Goal: Task Accomplishment & Management: Manage account settings

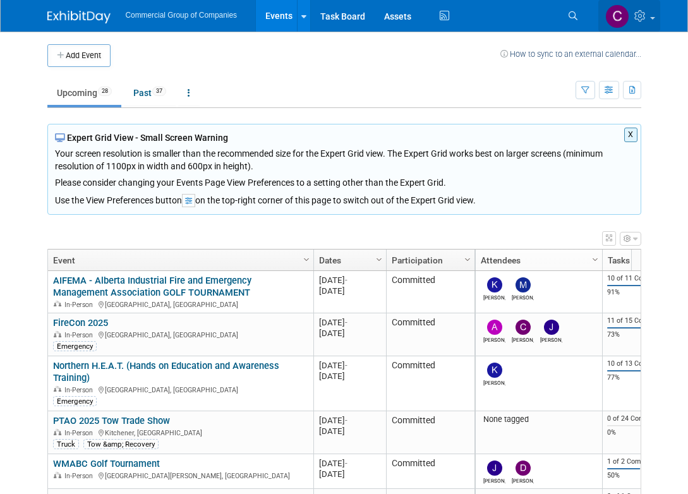
click at [642, 16] on icon at bounding box center [642, 15] width 15 height 11
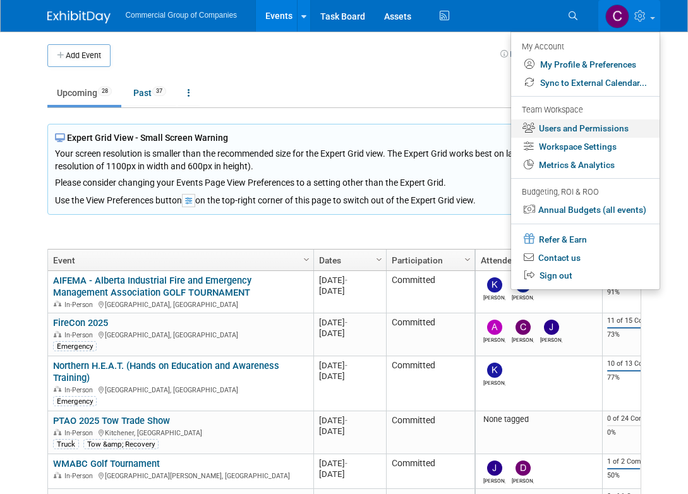
click at [591, 130] on link "Users and Permissions" at bounding box center [585, 128] width 149 height 18
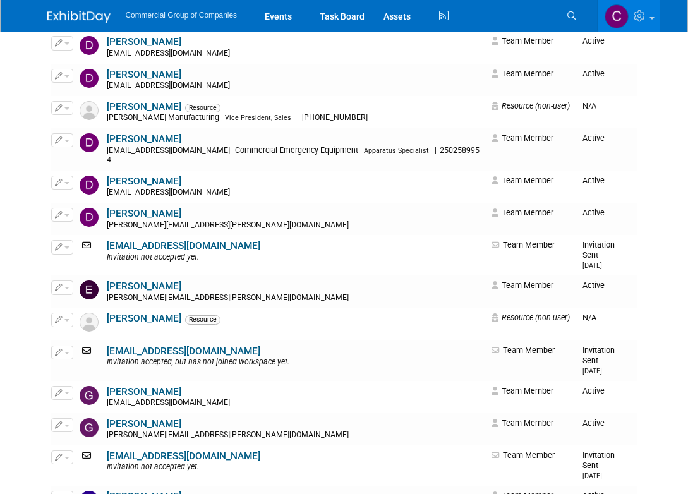
scroll to position [868, 0]
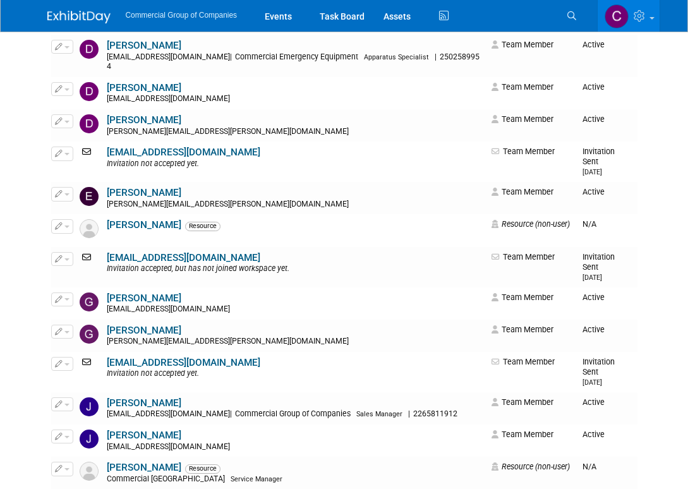
click at [99, 15] on img at bounding box center [78, 17] width 63 height 13
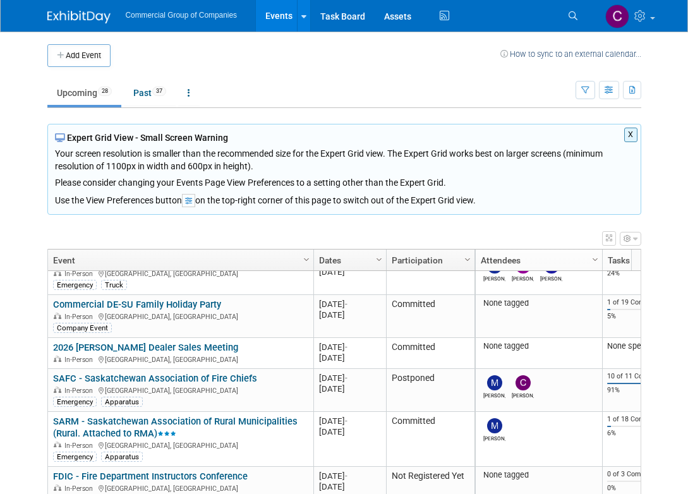
scroll to position [730, 0]
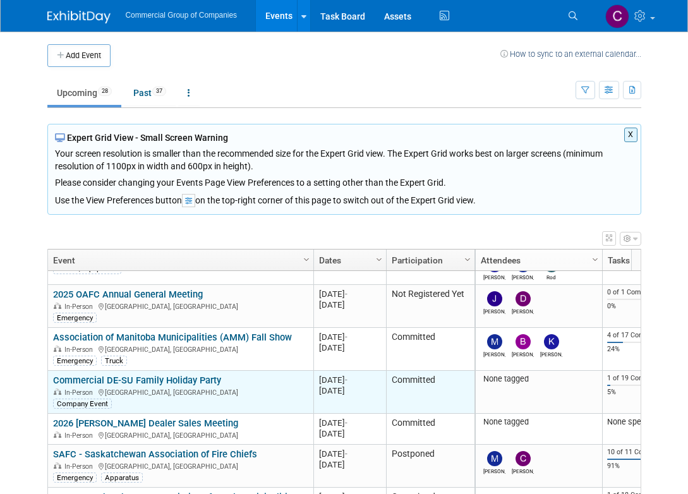
click at [155, 375] on link "Commercial DE-SU Family Holiday Party" at bounding box center [137, 380] width 168 height 11
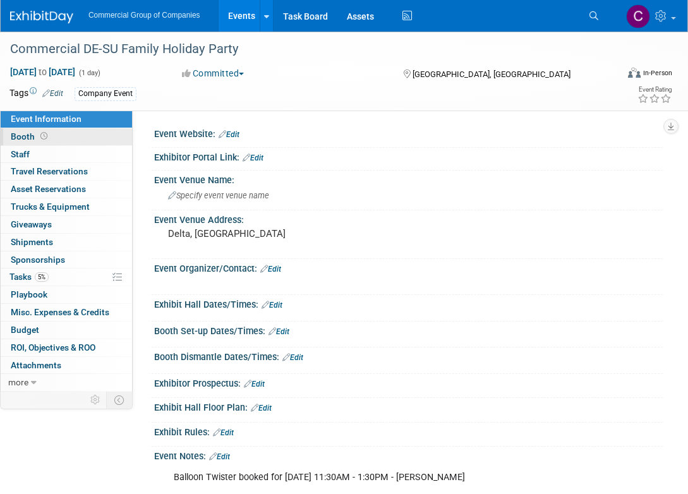
click at [58, 142] on link "Booth" at bounding box center [66, 136] width 131 height 17
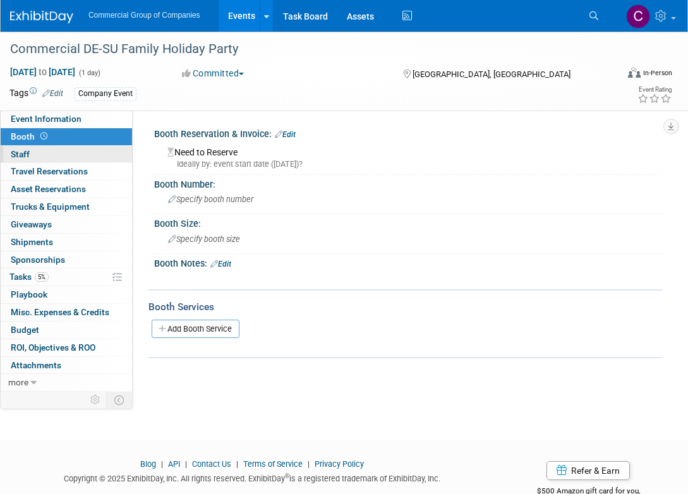
click at [58, 155] on link "0 Staff 0" at bounding box center [66, 154] width 131 height 17
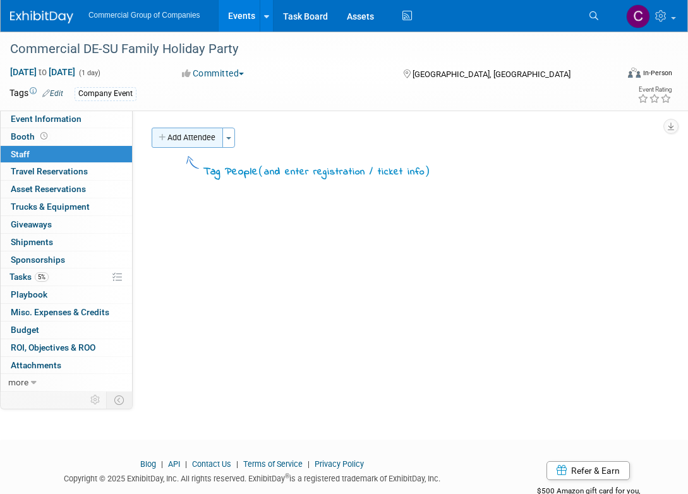
click at [223, 138] on button "Add Attendee" at bounding box center [187, 138] width 71 height 20
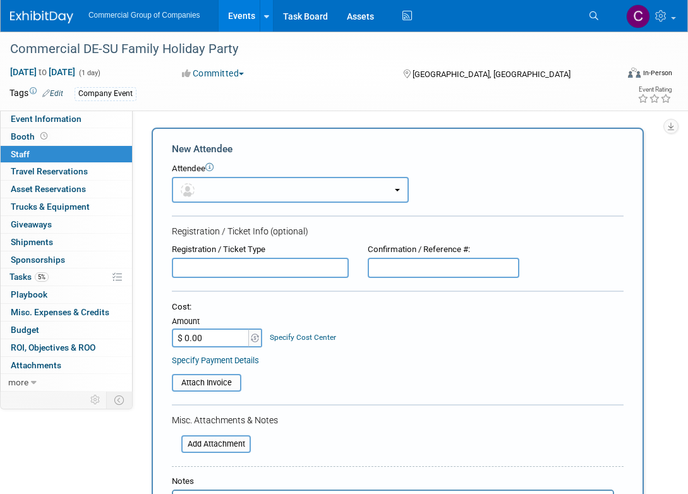
click at [231, 178] on button "button" at bounding box center [290, 190] width 237 height 26
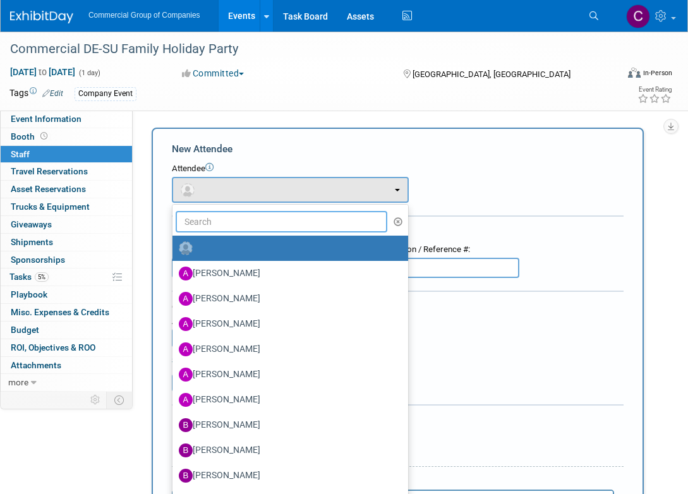
click at [229, 214] on input "text" at bounding box center [282, 221] width 212 height 21
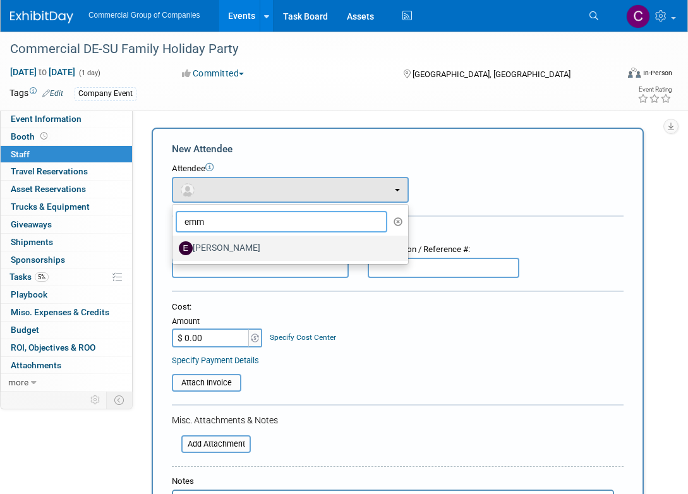
type input "emm"
click at [267, 250] on label "Emma Schwab" at bounding box center [287, 248] width 217 height 20
click at [174, 250] on input "Emma Schwab" at bounding box center [170, 247] width 8 height 8
select select "88cd67d7-3996-44f0-8fd2-8177c9c457f8"
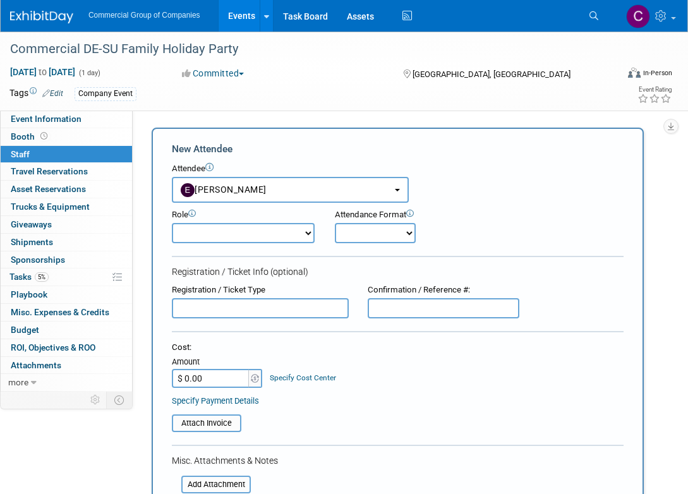
click at [261, 231] on select "Branch Manager Branch Staff Member Dealer Principal Demonstrator Event Owner Ho…" at bounding box center [243, 233] width 143 height 20
select select "6"
click at [377, 234] on select "Onsite Remote" at bounding box center [375, 233] width 81 height 20
select select "1"
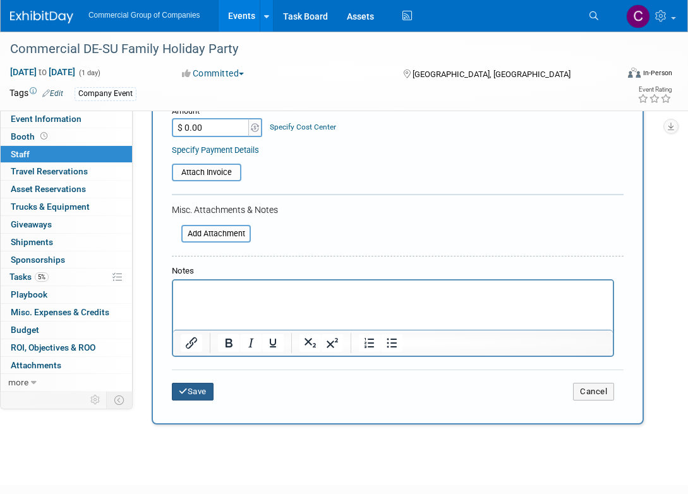
click at [200, 398] on button "Save" at bounding box center [193, 392] width 42 height 18
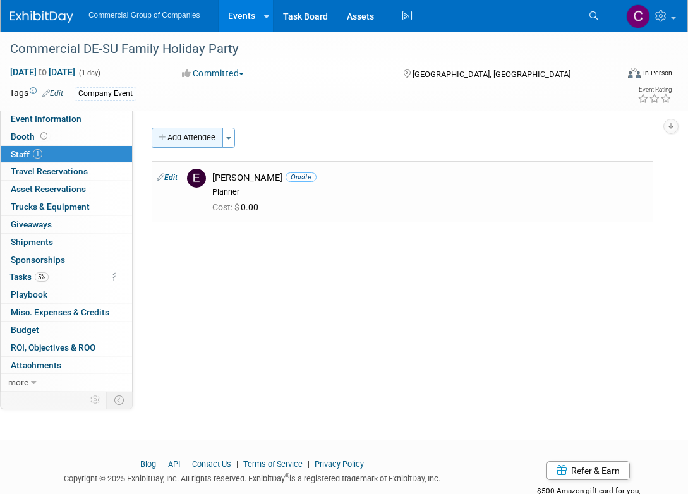
click at [209, 138] on button "Add Attendee" at bounding box center [187, 138] width 71 height 20
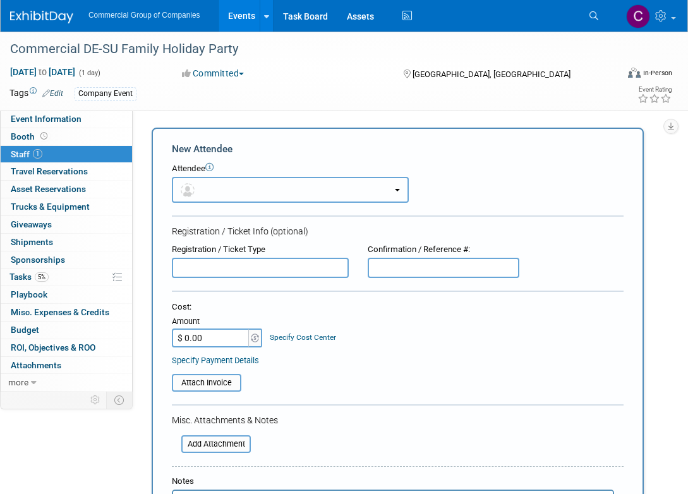
click at [224, 179] on button "button" at bounding box center [290, 190] width 237 height 26
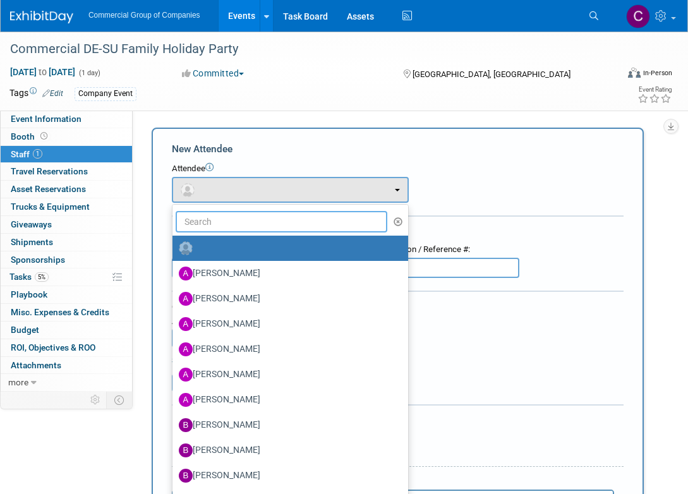
click at [224, 211] on input "text" at bounding box center [282, 221] width 212 height 21
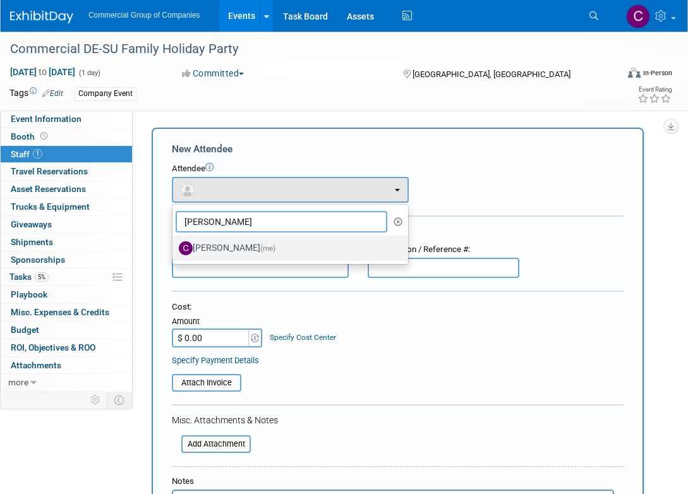
type input "Cole"
click at [218, 240] on label "Cole Mattern (me)" at bounding box center [287, 248] width 217 height 20
click at [174, 243] on input "Cole Mattern (me)" at bounding box center [170, 247] width 8 height 8
select select "1bf77cdd-794e-41e5-92c8-c5ff4e4784cf"
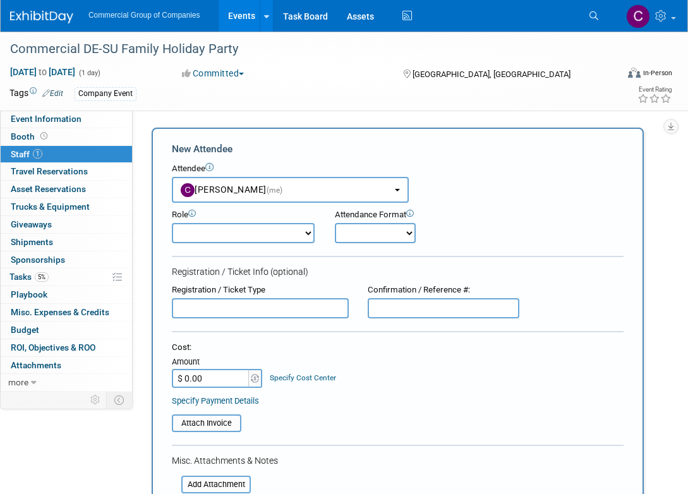
click at [240, 229] on select "Branch Manager Branch Staff Member Dealer Principal Demonstrator Event Owner Ho…" at bounding box center [243, 233] width 143 height 20
select select "6"
click at [338, 232] on select "Onsite Remote" at bounding box center [375, 233] width 81 height 20
select select "1"
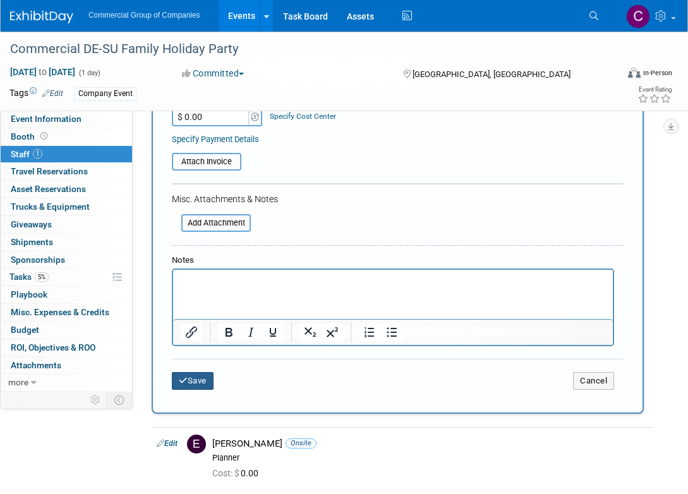
click at [188, 382] on button "Save" at bounding box center [193, 381] width 42 height 18
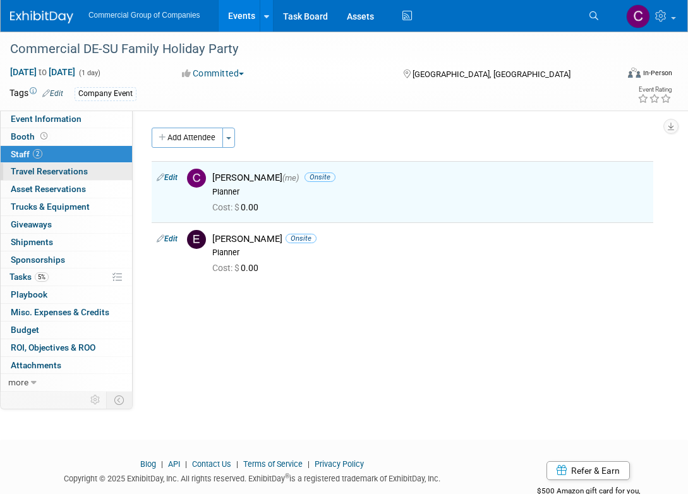
click at [58, 177] on link "0 Travel Reservations 0" at bounding box center [66, 171] width 131 height 17
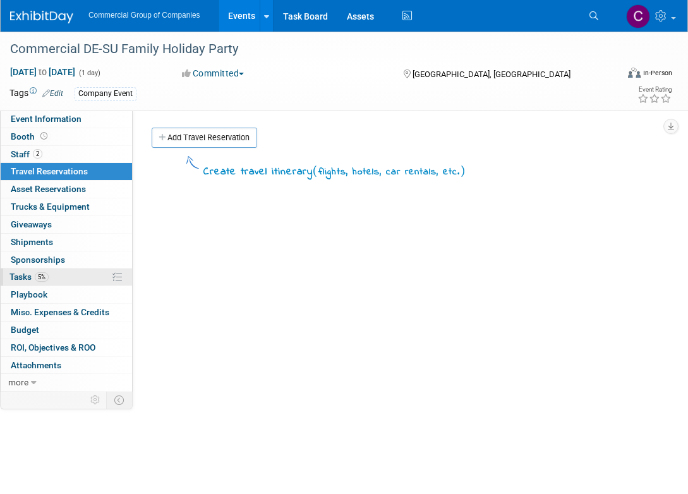
click at [59, 271] on link "5% Tasks 5%" at bounding box center [66, 277] width 131 height 17
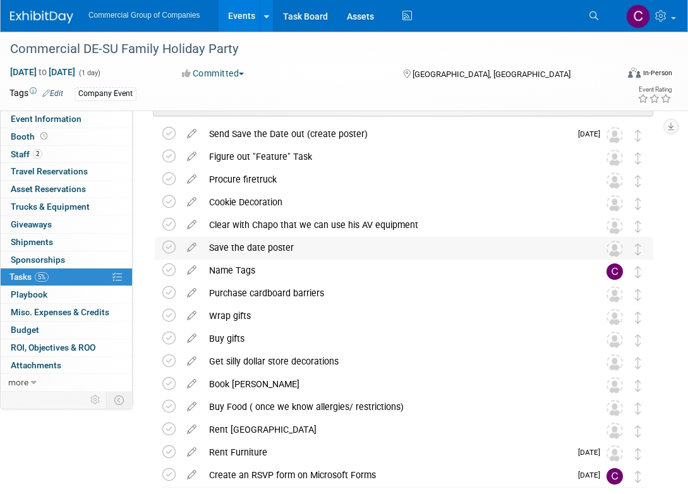
scroll to position [425, 0]
